Goal: Use online tool/utility: Utilize a website feature to perform a specific function

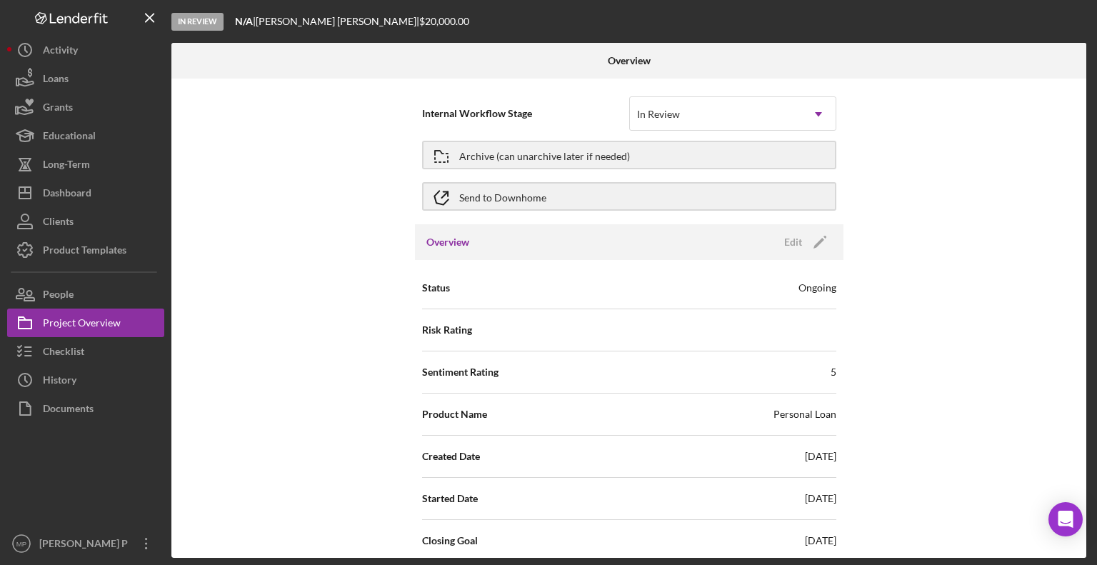
click at [74, 185] on div "Dashboard" at bounding box center [67, 195] width 49 height 32
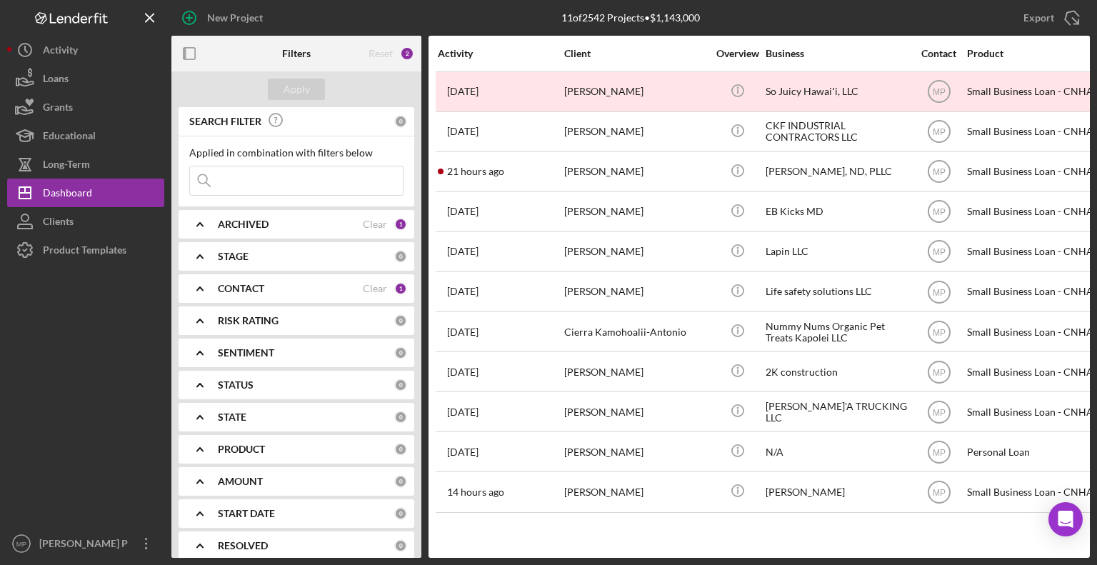
click at [246, 284] on b "CONTACT" at bounding box center [241, 288] width 46 height 11
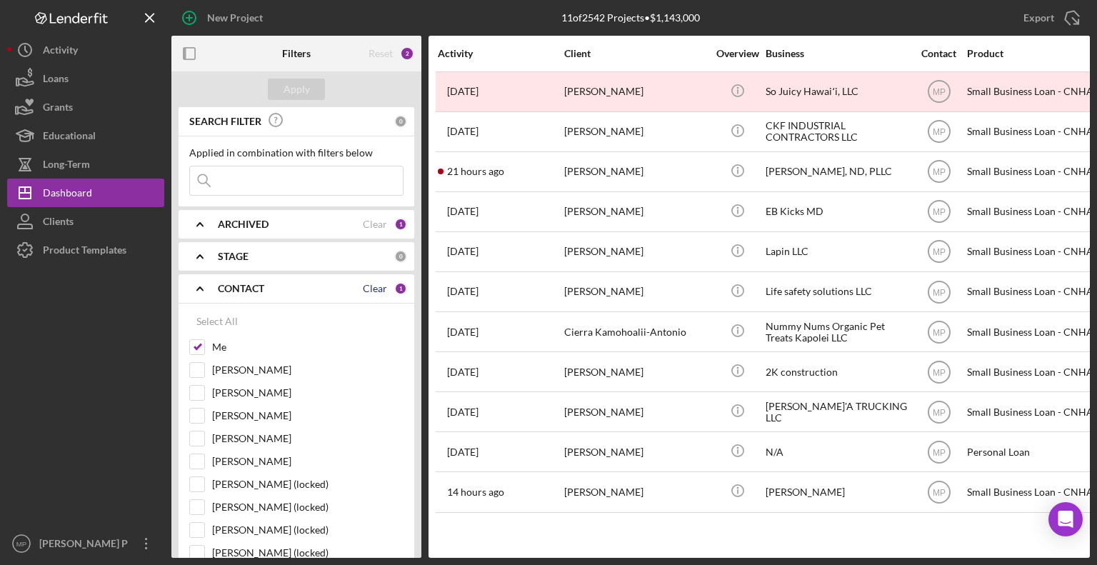
click at [369, 286] on div "Clear" at bounding box center [375, 288] width 24 height 11
checkbox input "false"
click at [199, 287] on polyline at bounding box center [200, 288] width 6 height 3
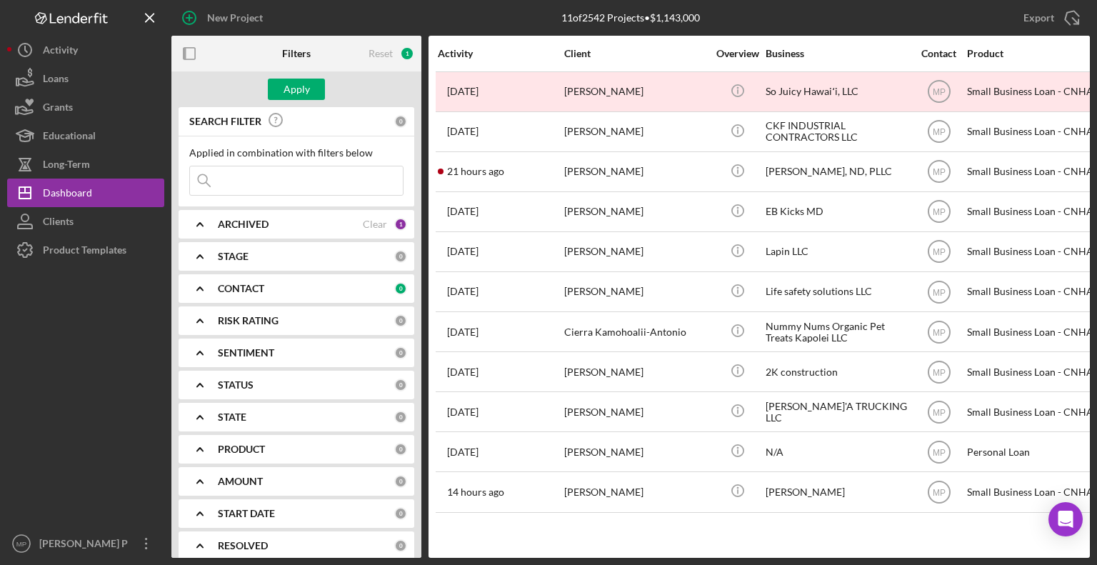
click at [230, 453] on b "PRODUCT" at bounding box center [241, 449] width 47 height 11
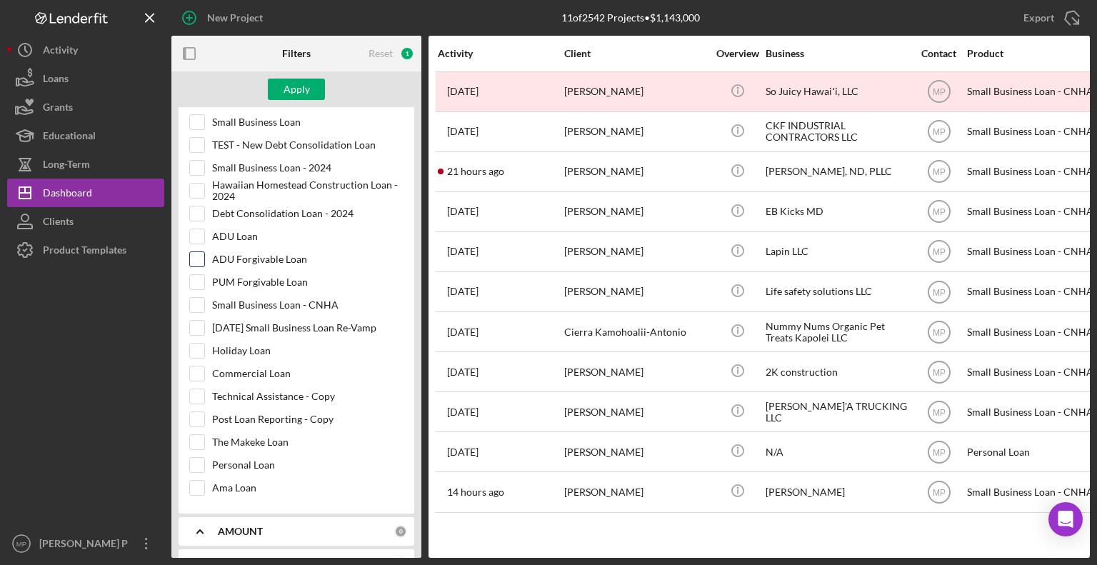
scroll to position [593, 0]
click at [199, 479] on input "Ama Loan" at bounding box center [197, 486] width 14 height 14
checkbox input "true"
click at [296, 88] on div "Apply" at bounding box center [297, 89] width 26 height 21
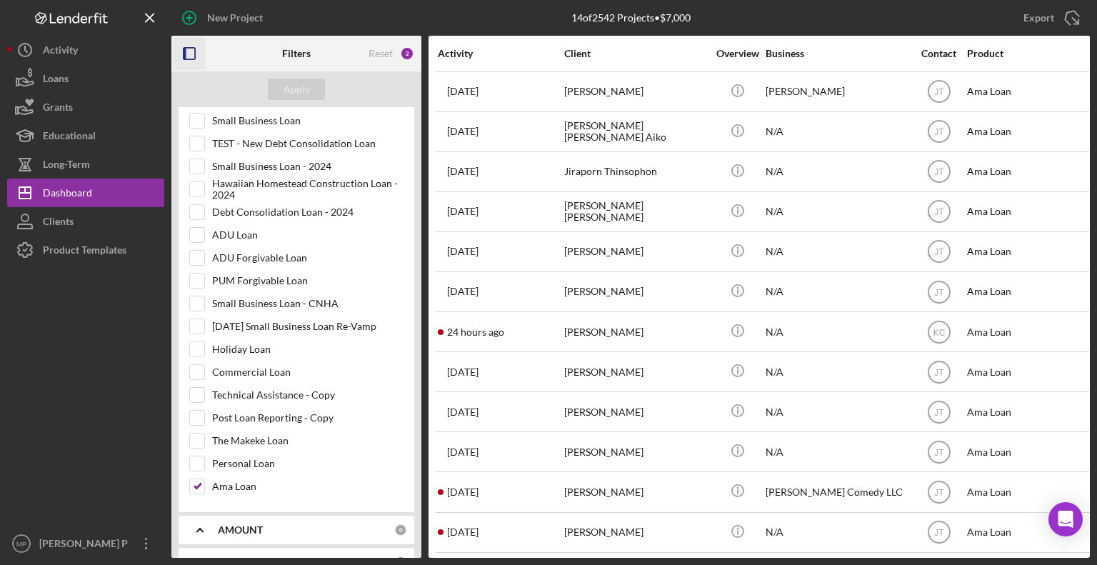
click at [194, 55] on icon "button" at bounding box center [190, 54] width 32 height 32
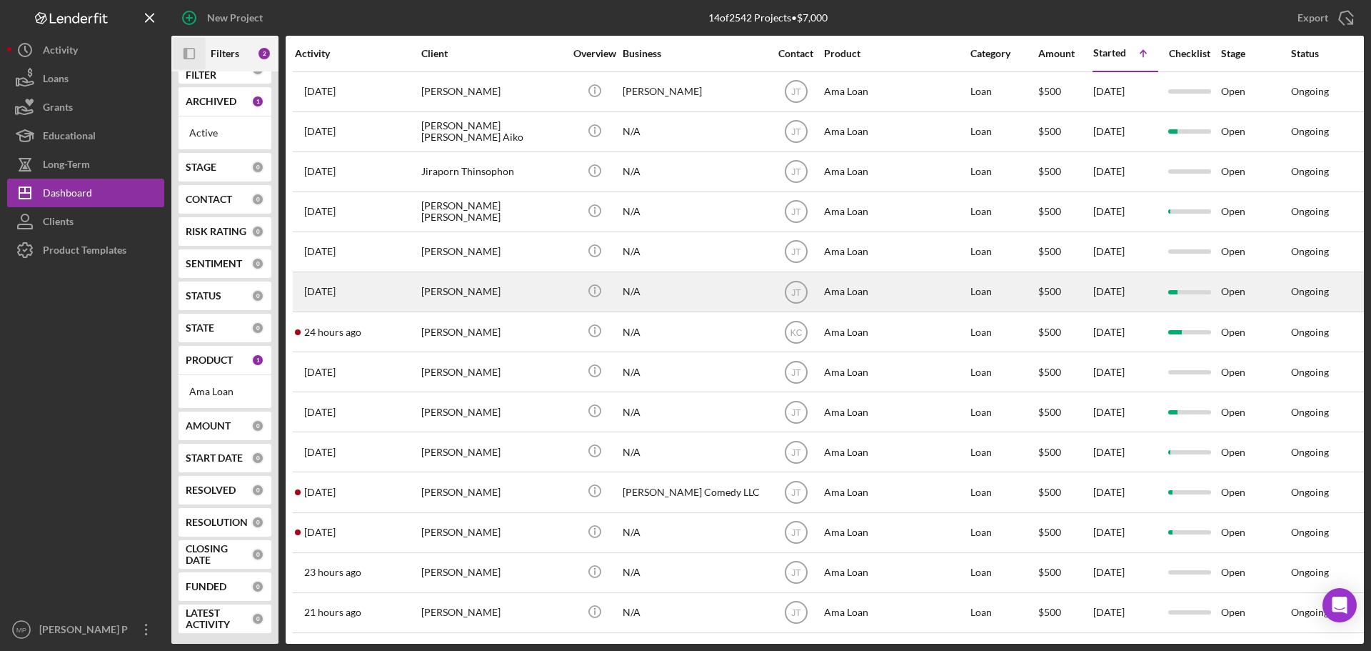
scroll to position [24, 0]
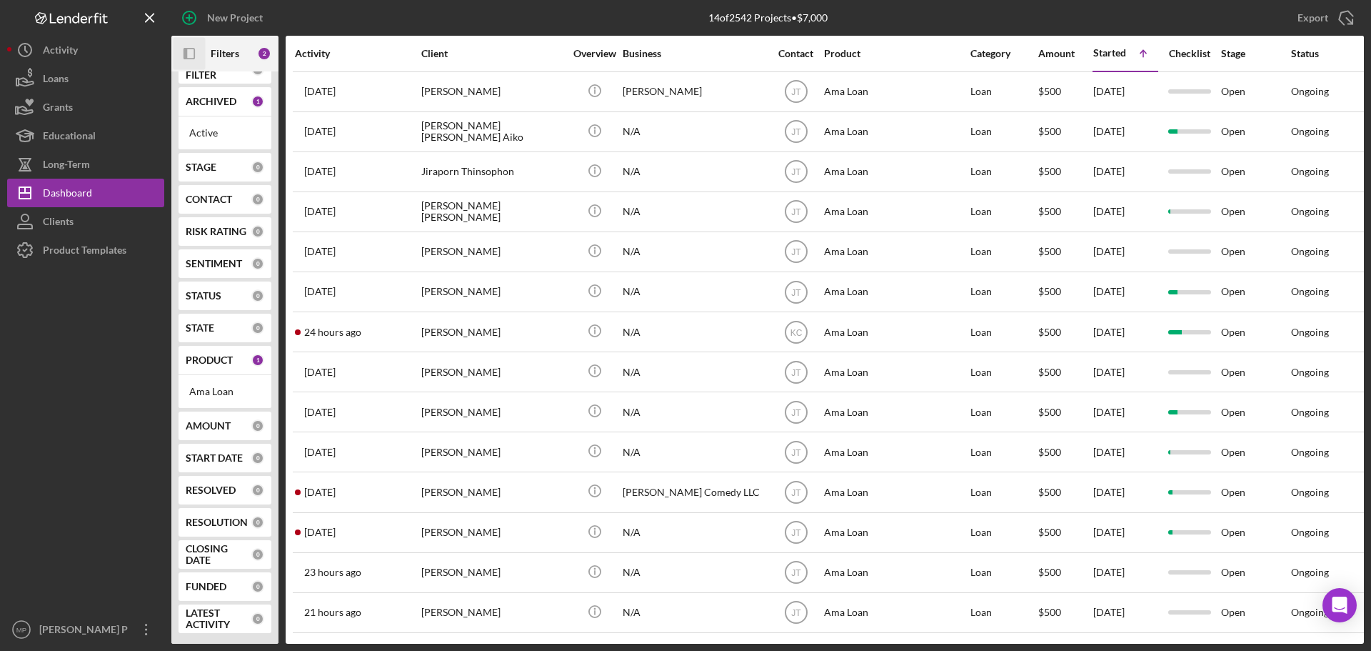
click at [184, 56] on icon "button" at bounding box center [186, 53] width 4 height 11
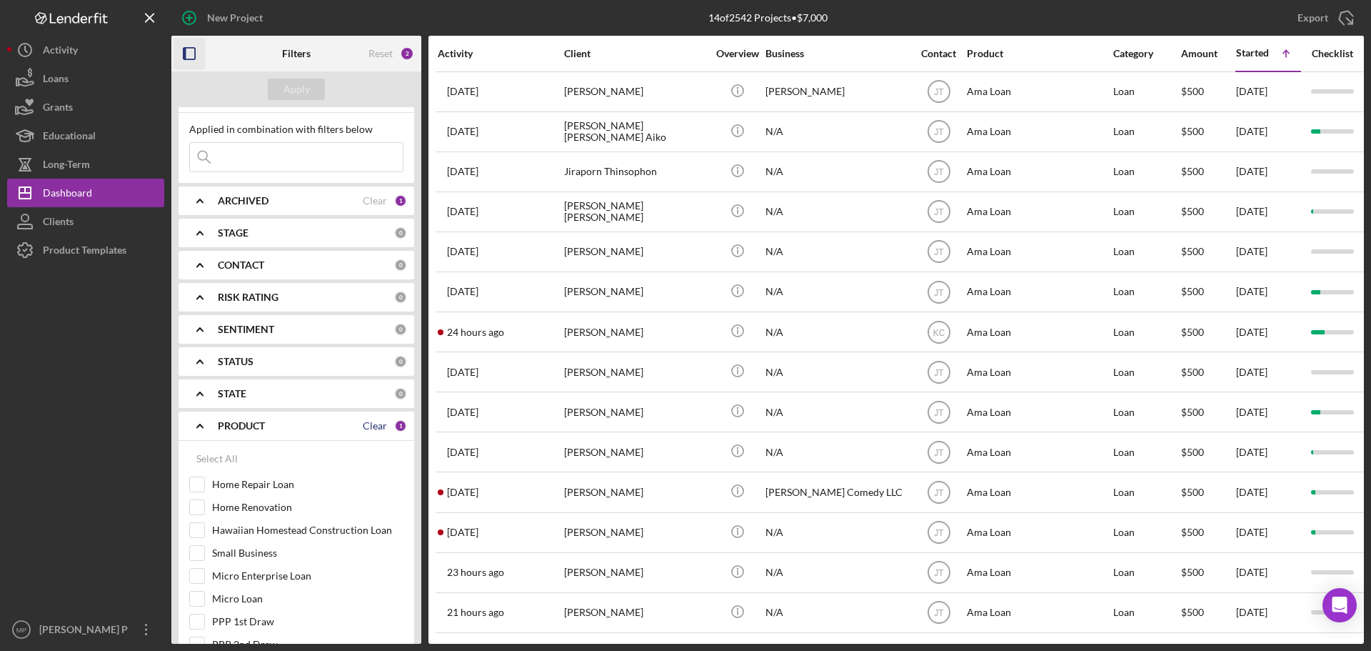
click at [363, 425] on div "Clear" at bounding box center [375, 425] width 24 height 11
checkbox input "false"
click at [267, 156] on input at bounding box center [296, 157] width 213 height 29
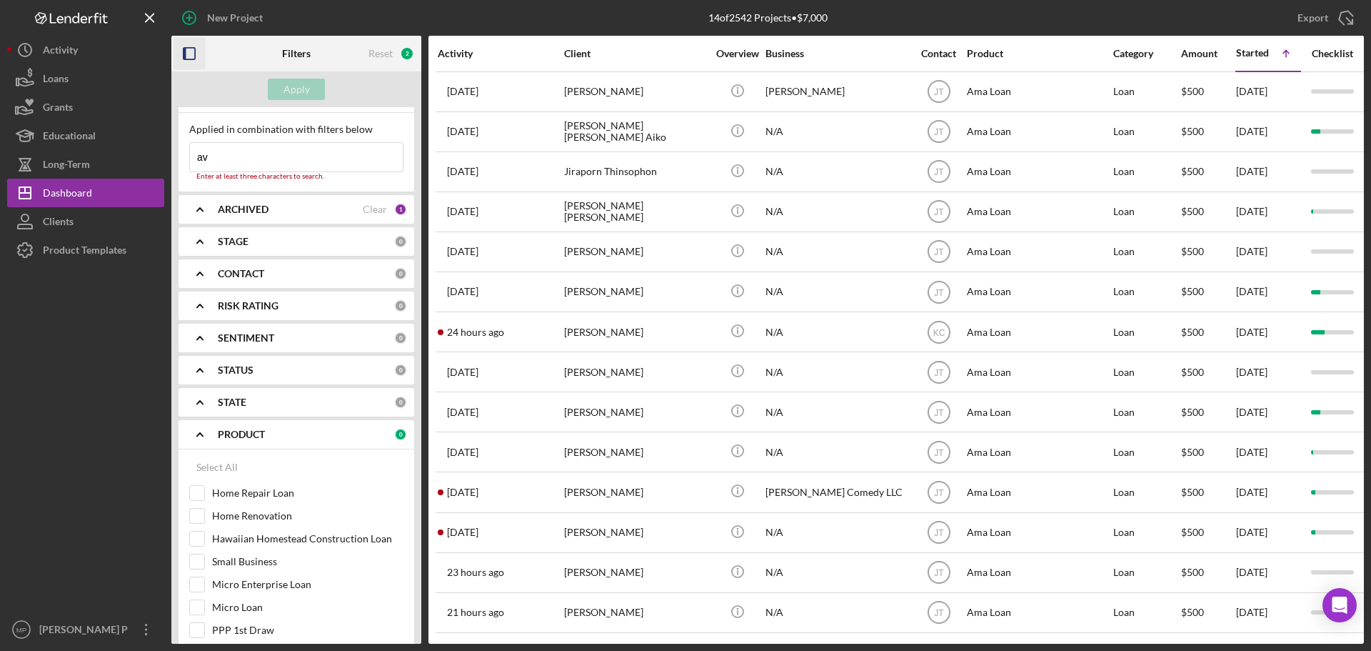
type input "ava"
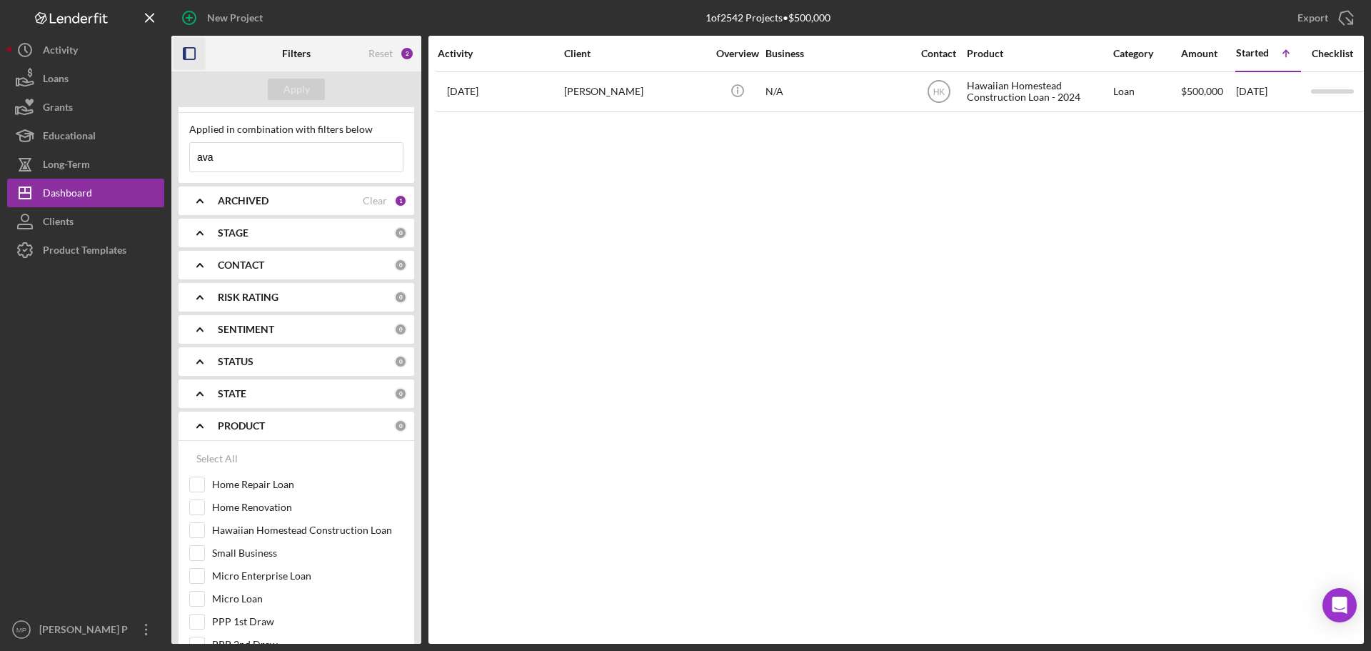
drag, startPoint x: 234, startPoint y: 163, endPoint x: 168, endPoint y: 159, distance: 65.8
click at [169, 159] on div "New Project 1 of 2542 Projects • $500,000 Export Icon/Export Filters Reset 2 Ap…" at bounding box center [685, 322] width 1357 height 644
